Goal: Task Accomplishment & Management: Manage account settings

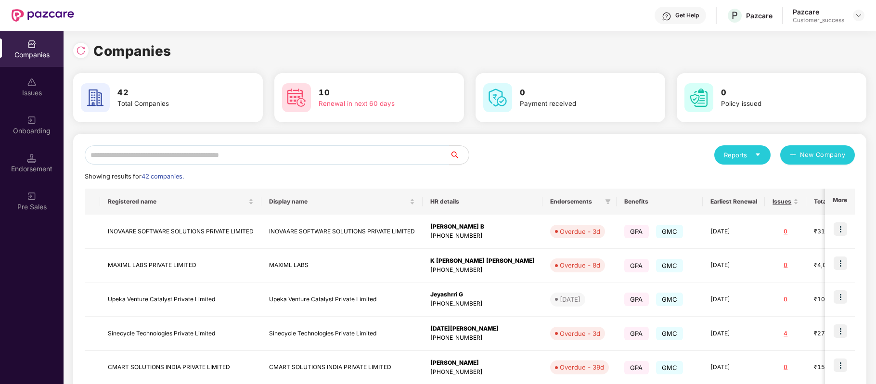
scroll to position [0, 0]
click at [80, 52] on img at bounding box center [81, 51] width 10 height 10
click at [243, 154] on input "text" at bounding box center [267, 154] width 365 height 19
click at [836, 230] on img at bounding box center [839, 228] width 13 height 13
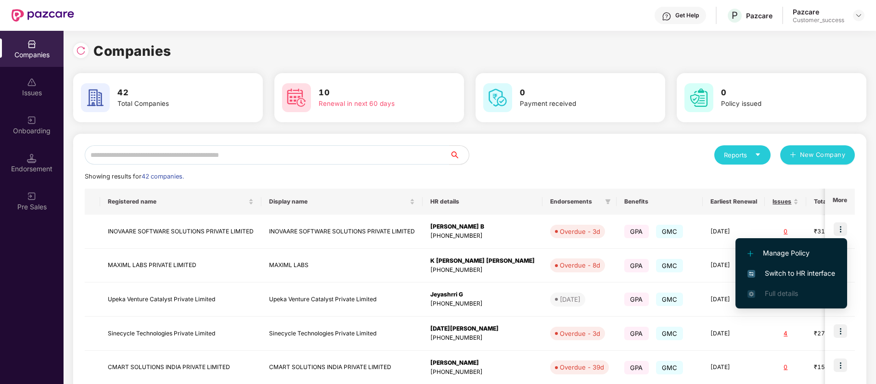
click at [801, 273] on span "Switch to HR interface" at bounding box center [791, 273] width 88 height 11
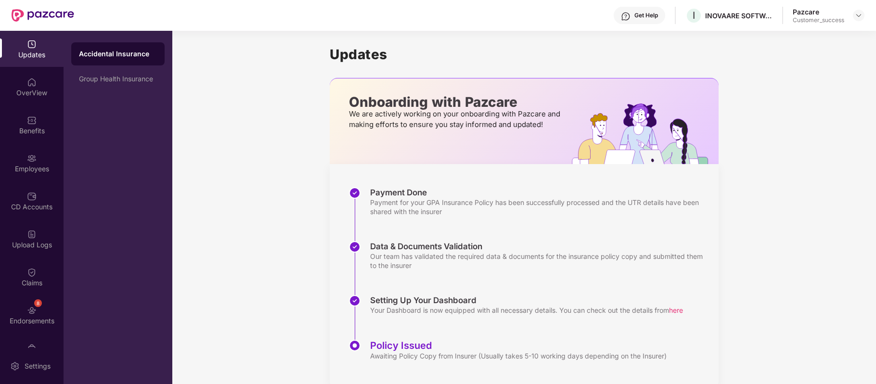
click at [31, 129] on div "Benefits" at bounding box center [32, 131] width 64 height 10
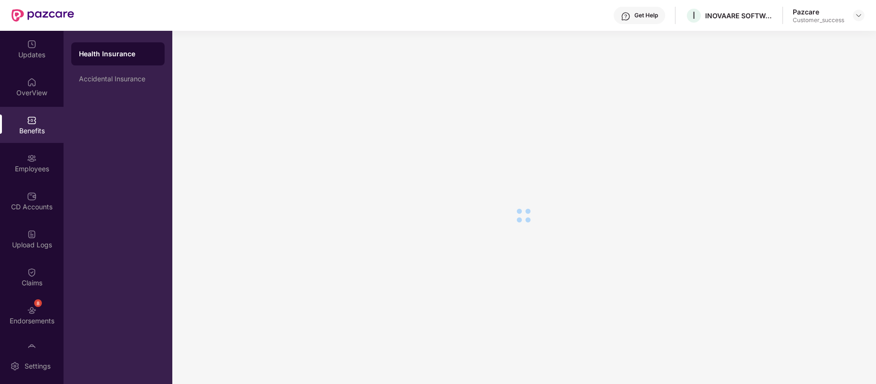
click at [29, 159] on img at bounding box center [32, 158] width 10 height 10
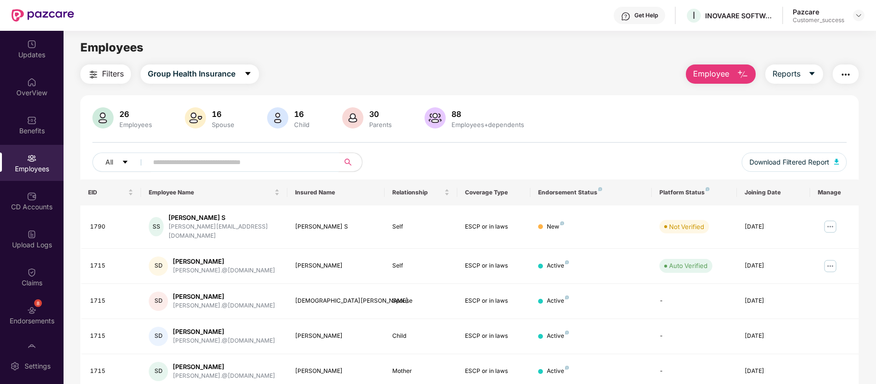
click at [224, 162] on input "text" at bounding box center [239, 162] width 173 height 14
type input "********"
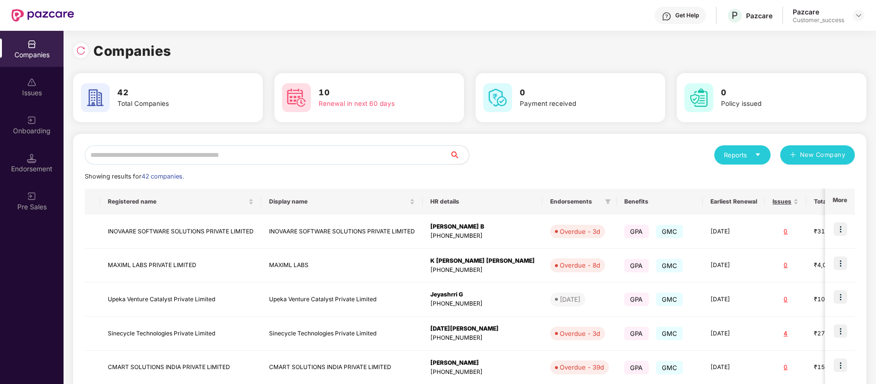
scroll to position [0, 0]
click at [224, 157] on input "text" at bounding box center [267, 154] width 365 height 19
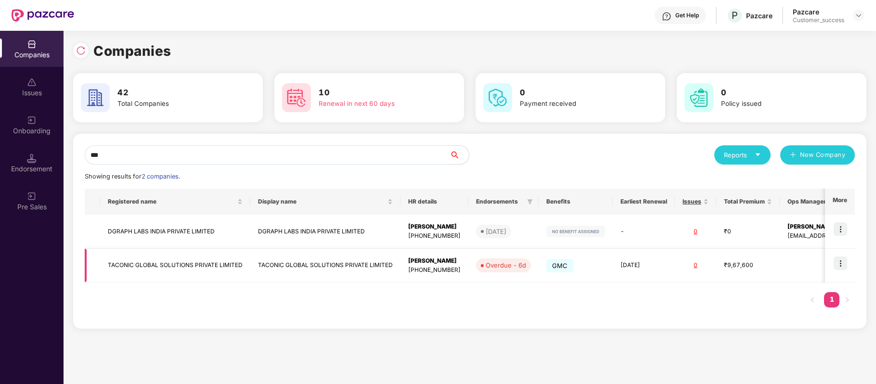
type input "***"
click at [843, 264] on img at bounding box center [839, 262] width 13 height 13
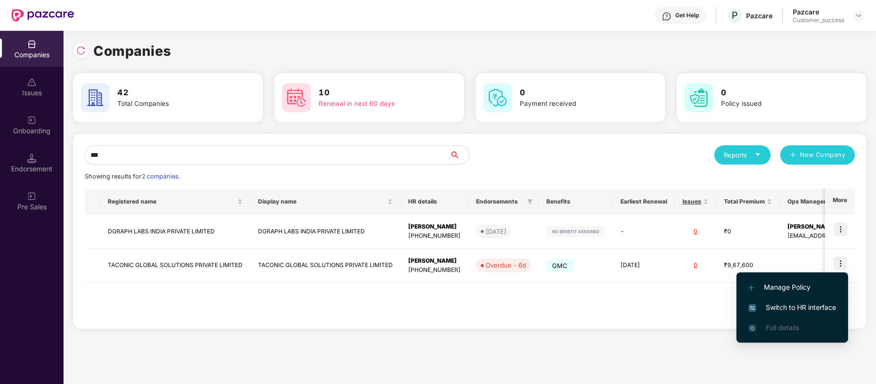
click at [816, 310] on span "Switch to HR interface" at bounding box center [792, 307] width 88 height 11
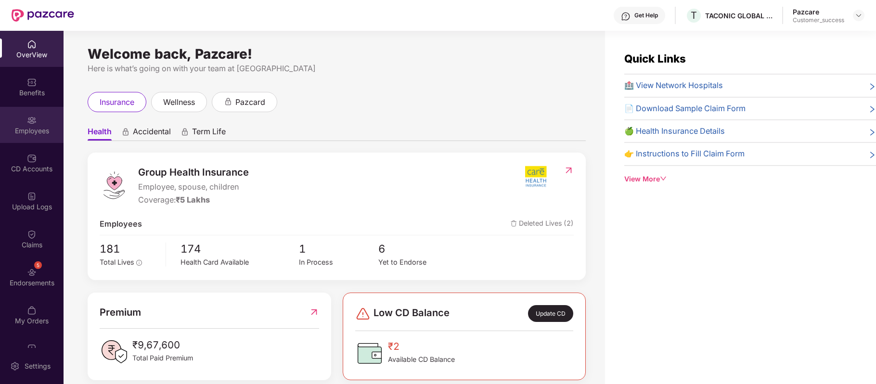
click at [28, 131] on div "Employees" at bounding box center [32, 131] width 64 height 10
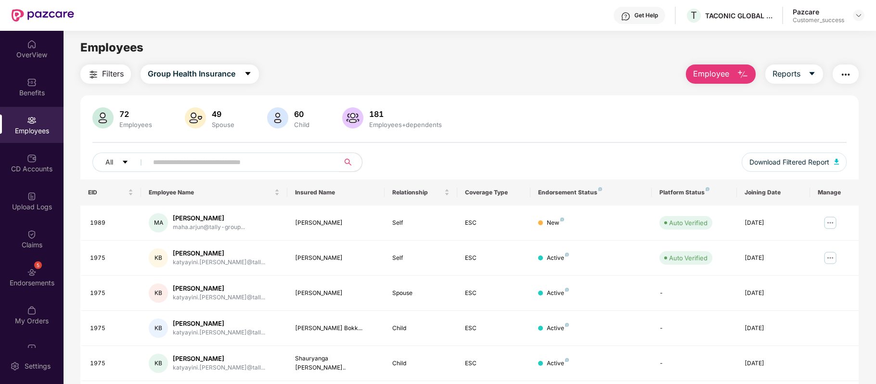
click at [181, 164] on input "text" at bounding box center [239, 162] width 173 height 14
paste input "****"
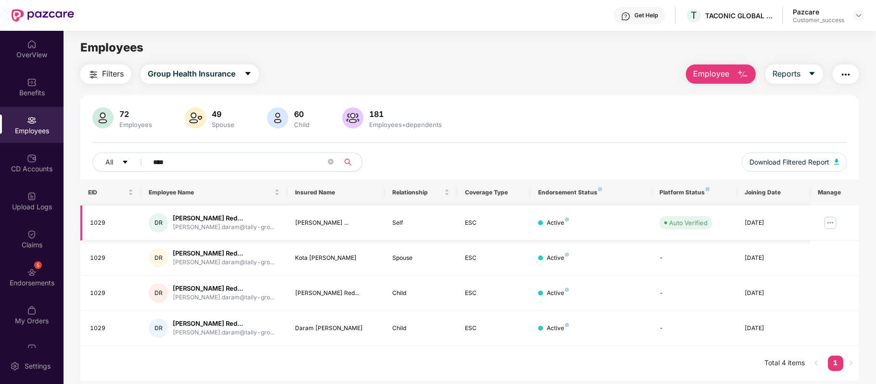
type input "****"
click at [826, 225] on img at bounding box center [829, 222] width 15 height 15
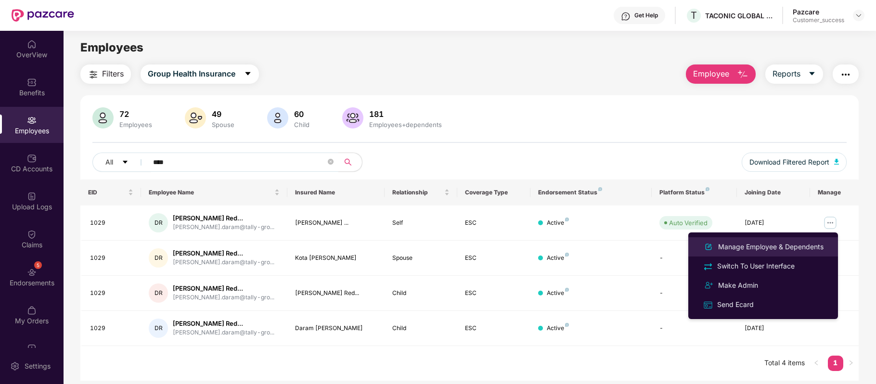
click at [807, 247] on div "Manage Employee & Dependents" at bounding box center [770, 247] width 109 height 11
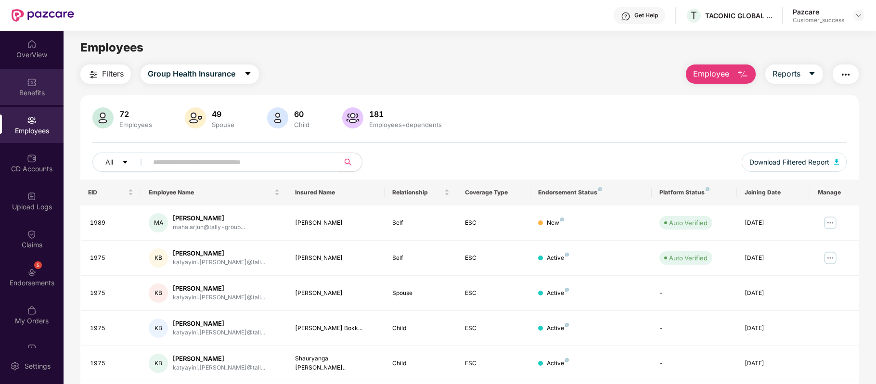
click at [25, 98] on div "Benefits" at bounding box center [32, 87] width 64 height 36
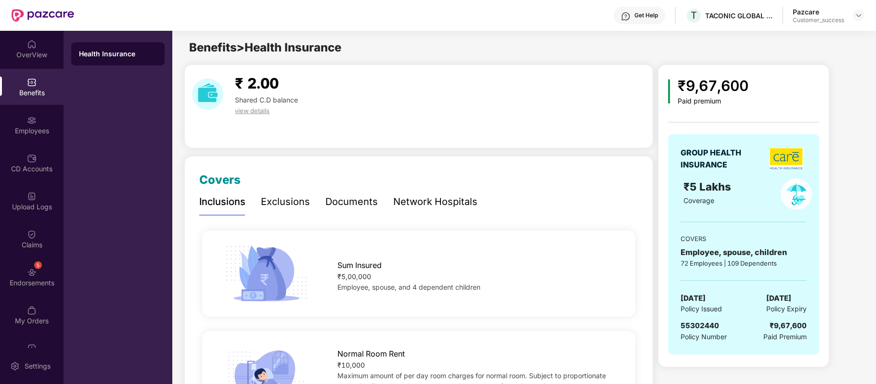
scroll to position [381, 0]
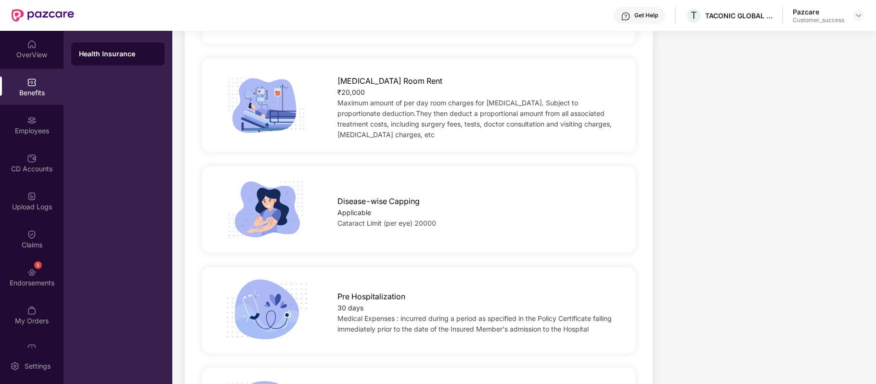
click at [384, 236] on div "Disease-wise Capping Applicable Cataract Limit (per eye) 20000" at bounding box center [418, 209] width 433 height 86
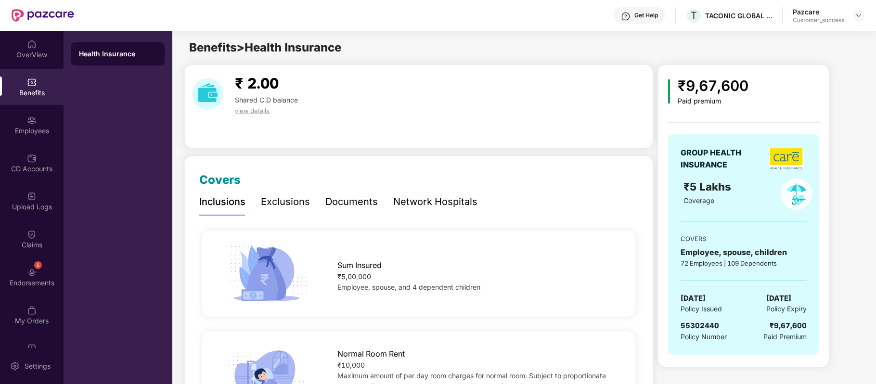
click at [692, 324] on span "55302440" at bounding box center [699, 325] width 38 height 9
copy span "55302440"
click at [22, 122] on div "Employees" at bounding box center [32, 125] width 64 height 36
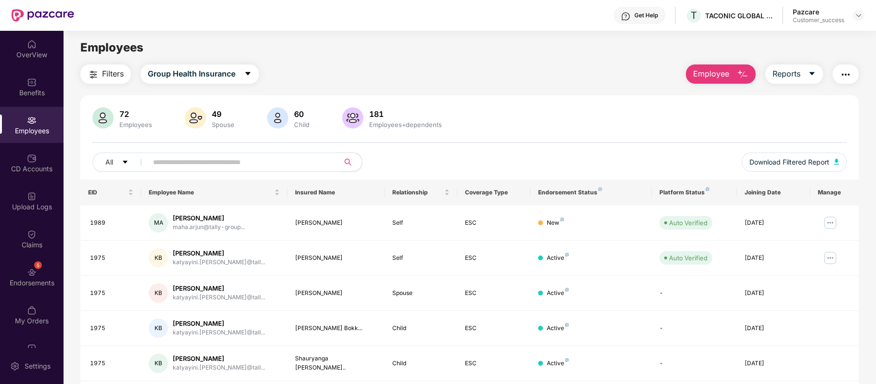
click at [233, 163] on input "text" at bounding box center [239, 162] width 173 height 14
paste input "****"
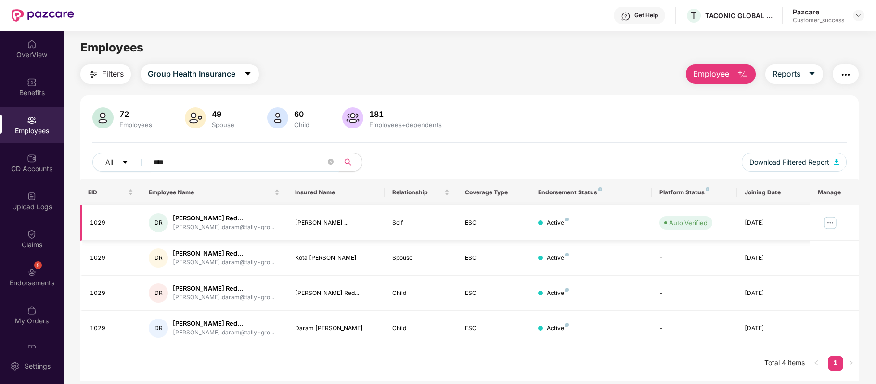
type input "****"
click at [832, 224] on img at bounding box center [829, 222] width 15 height 15
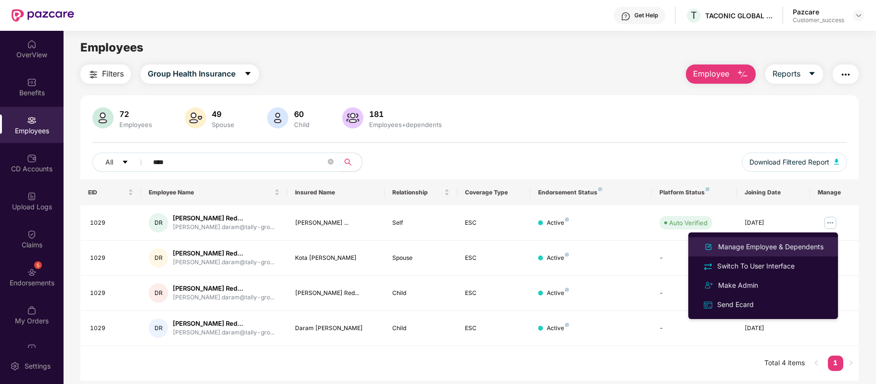
click at [807, 245] on div "Manage Employee & Dependents" at bounding box center [770, 247] width 109 height 11
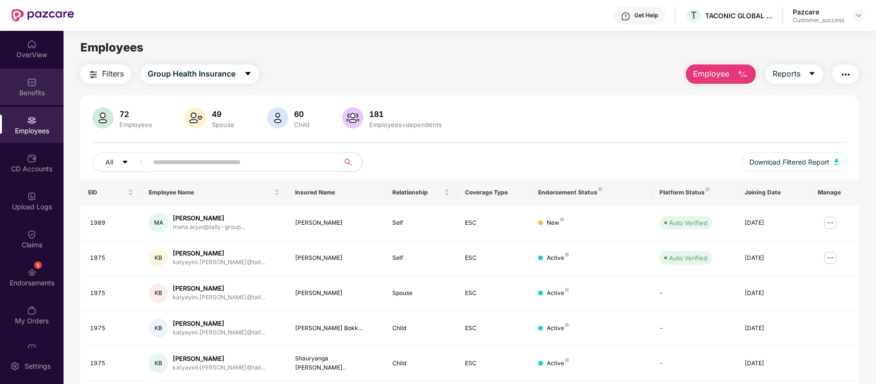
click at [38, 101] on div "Benefits" at bounding box center [32, 87] width 64 height 36
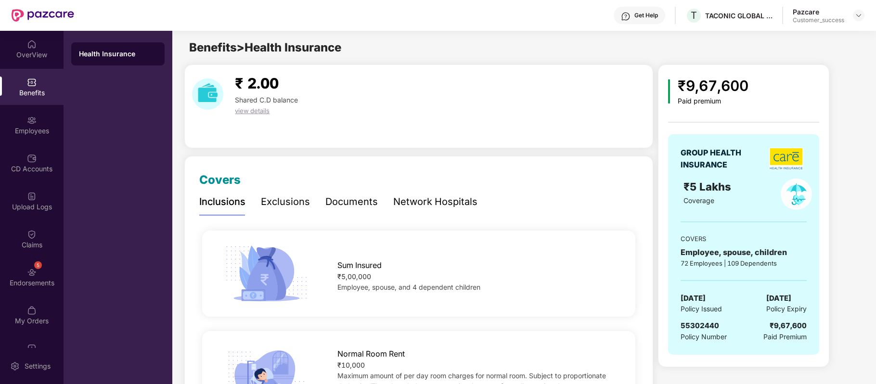
click at [432, 201] on div "Network Hospitals" at bounding box center [435, 201] width 84 height 15
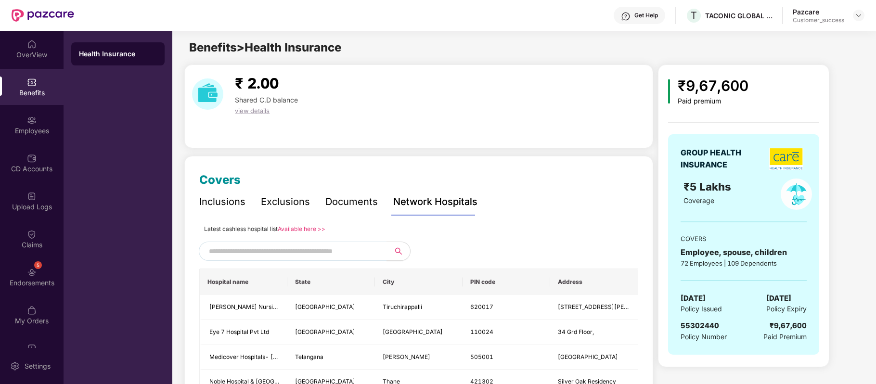
click at [308, 230] on link "Available here >>" at bounding box center [302, 228] width 48 height 7
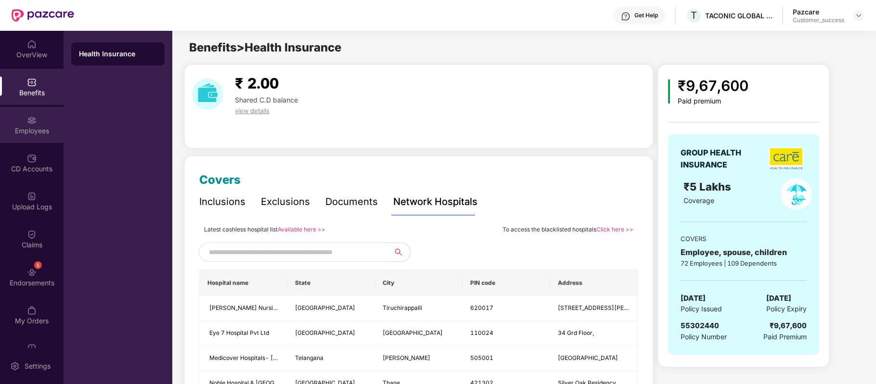
click at [38, 122] on div "Employees" at bounding box center [32, 125] width 64 height 36
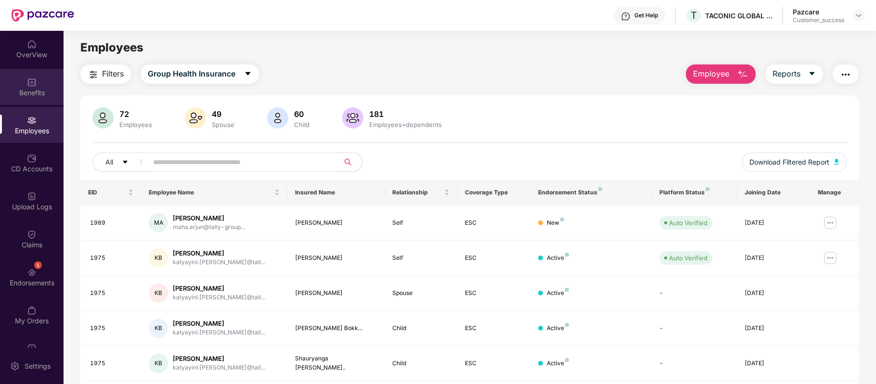
click at [29, 91] on div "Benefits" at bounding box center [32, 93] width 64 height 10
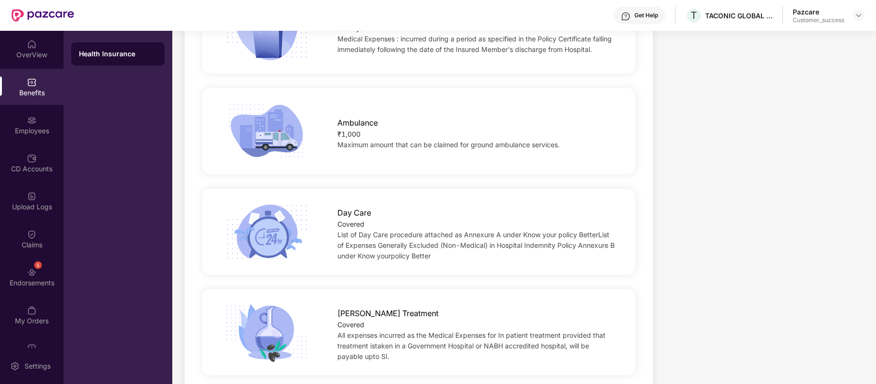
scroll to position [766, 0]
